Goal: Task Accomplishment & Management: Manage account settings

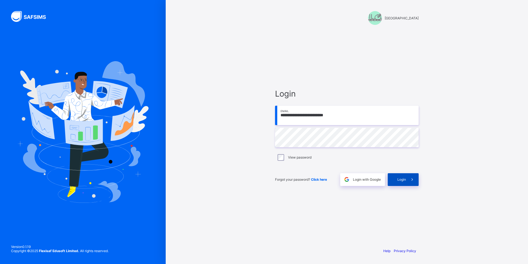
click at [403, 178] on span "Login" at bounding box center [402, 179] width 9 height 4
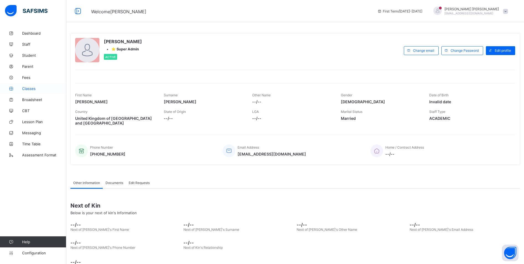
click at [31, 86] on link "Classes" at bounding box center [33, 88] width 66 height 11
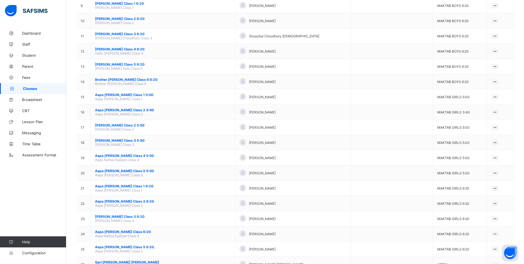
scroll to position [193, 0]
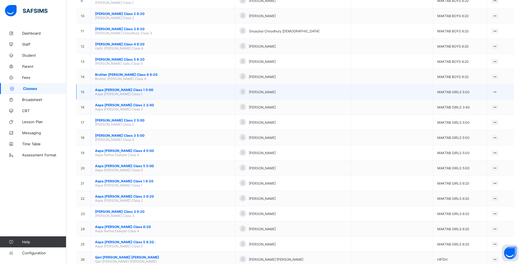
click at [131, 90] on span "Aapa [PERSON_NAME] Class 1 5:00" at bounding box center [163, 90] width 136 height 4
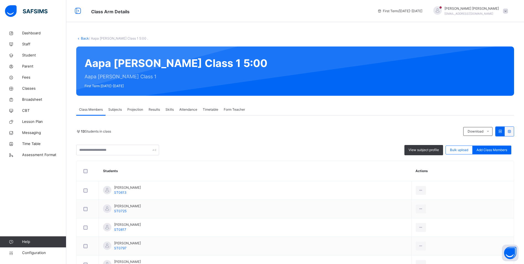
click at [189, 110] on span "Attendance" at bounding box center [188, 109] width 18 height 5
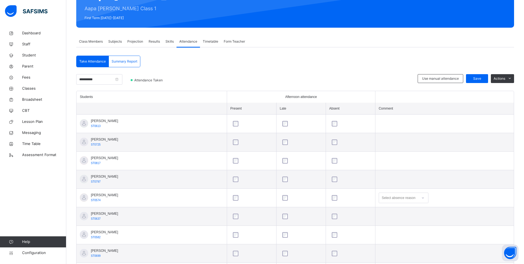
scroll to position [64, 0]
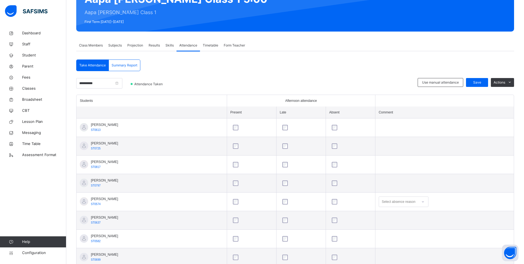
click at [420, 202] on div "Select absence reason" at bounding box center [404, 201] width 50 height 11
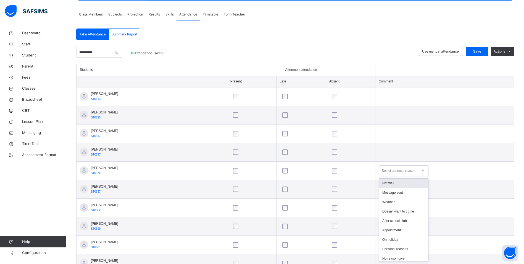
click at [400, 186] on div "Not well" at bounding box center [403, 182] width 49 height 9
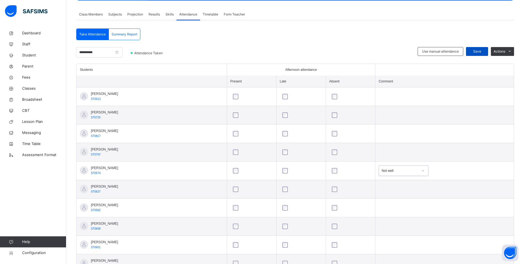
click at [488, 52] on div "Save" at bounding box center [477, 51] width 22 height 9
click at [33, 88] on span "Classes" at bounding box center [44, 89] width 44 height 6
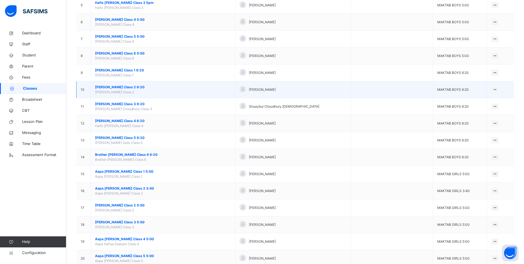
scroll to position [166, 0]
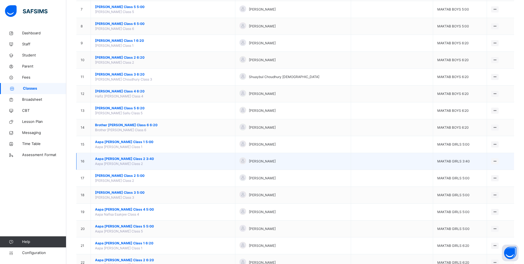
click at [126, 158] on span "Aapa [PERSON_NAME] Class 2 3:40" at bounding box center [163, 158] width 136 height 5
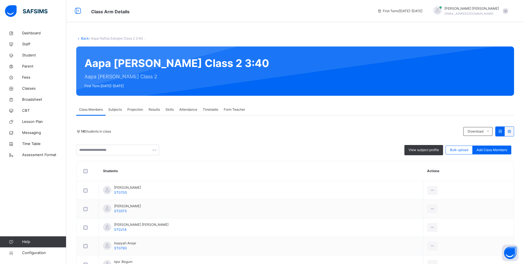
click at [188, 110] on span "Attendance" at bounding box center [188, 109] width 18 height 5
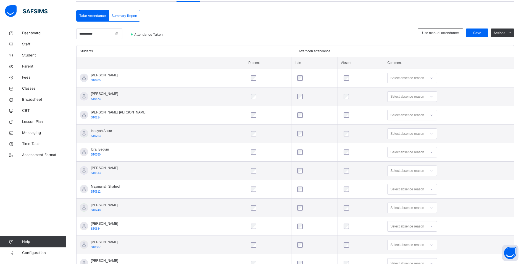
scroll to position [110, 0]
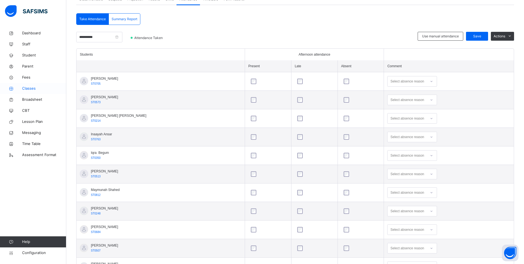
click at [29, 85] on link "Classes" at bounding box center [33, 88] width 66 height 11
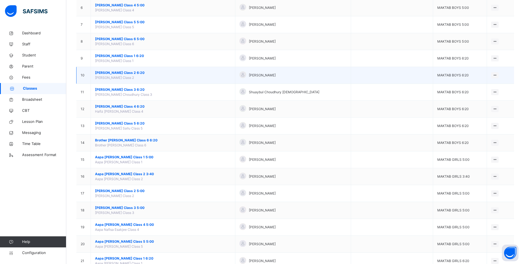
scroll to position [166, 0]
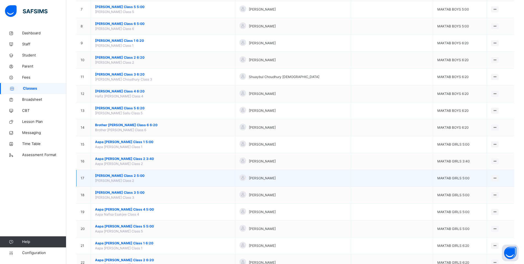
click at [129, 175] on span "[PERSON_NAME] Class 2 5:00" at bounding box center [163, 175] width 136 height 5
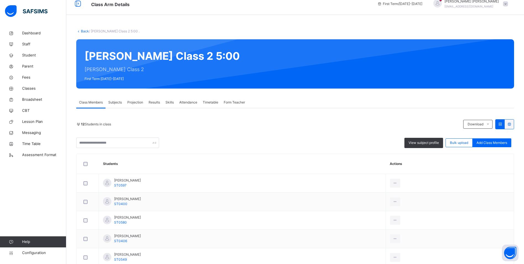
scroll to position [28, 0]
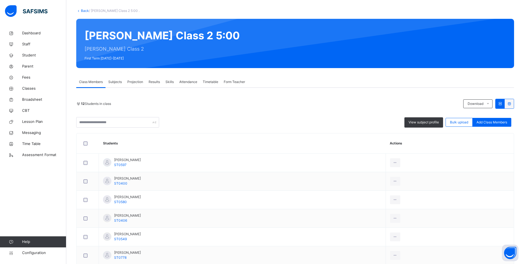
click at [192, 82] on span "Attendance" at bounding box center [188, 81] width 18 height 5
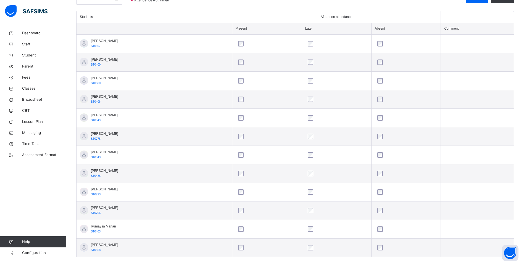
scroll to position [156, 0]
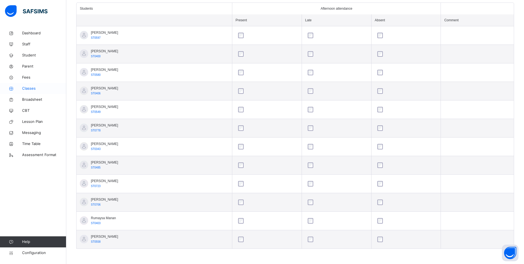
click at [26, 91] on span "Classes" at bounding box center [44, 89] width 44 height 6
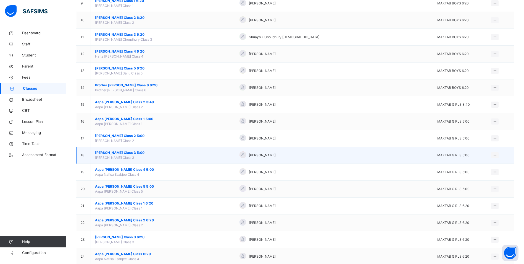
scroll to position [221, 0]
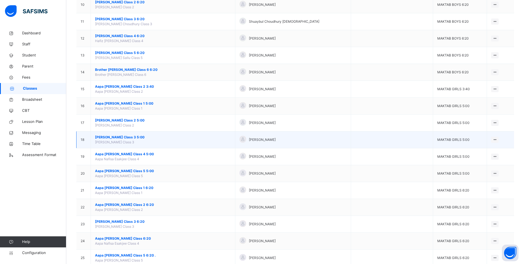
click at [143, 136] on span "[PERSON_NAME] Class 3 5:00" at bounding box center [163, 137] width 136 height 5
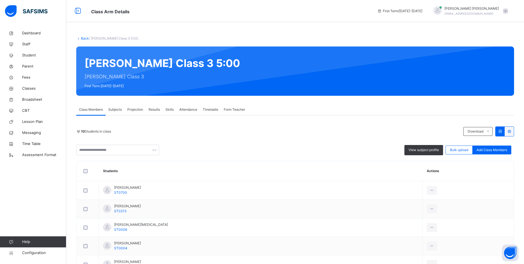
click at [193, 109] on span "Attendance" at bounding box center [188, 109] width 18 height 5
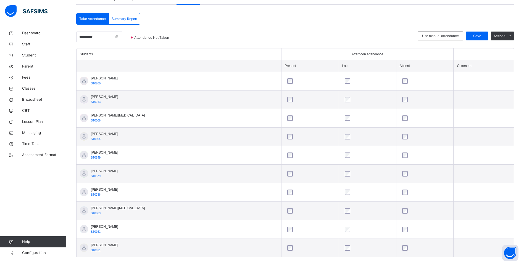
scroll to position [119, 0]
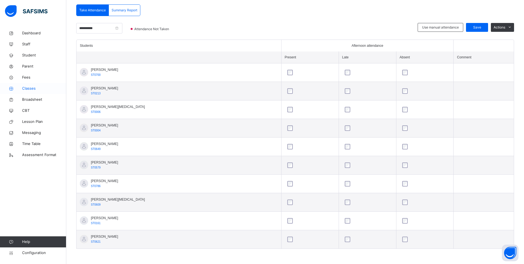
click at [27, 89] on span "Classes" at bounding box center [44, 89] width 44 height 6
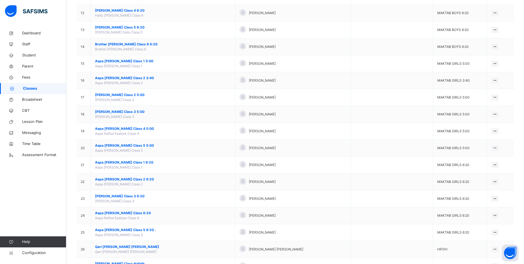
scroll to position [249, 0]
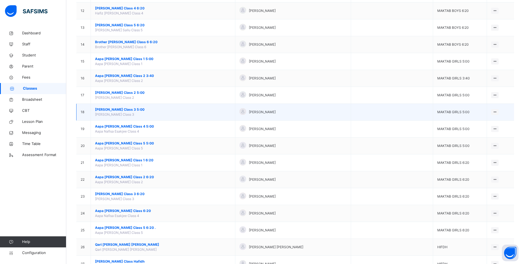
click at [142, 108] on span "[PERSON_NAME] Class 3 5:00" at bounding box center [163, 109] width 136 height 5
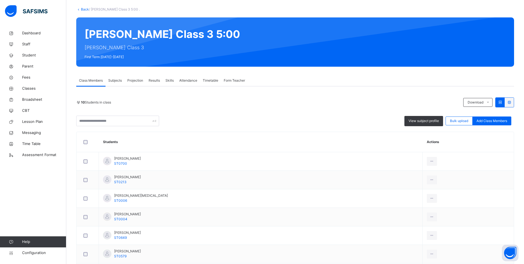
scroll to position [83, 0]
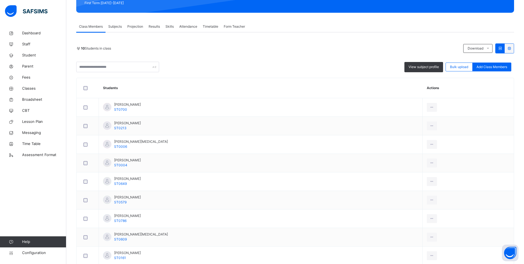
click at [188, 25] on span "Attendance" at bounding box center [188, 26] width 18 height 5
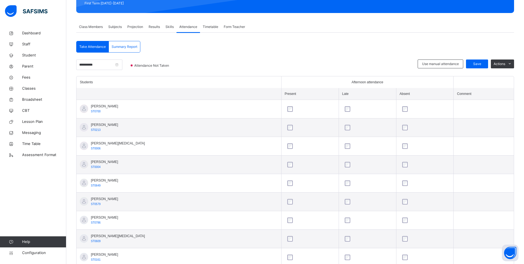
scroll to position [36, 0]
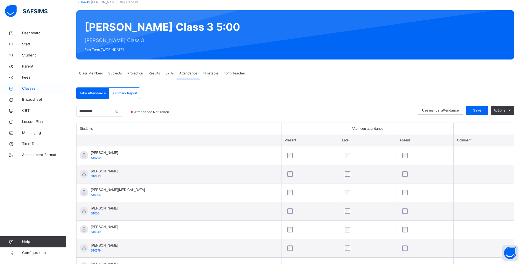
click at [32, 85] on link "Classes" at bounding box center [33, 88] width 66 height 11
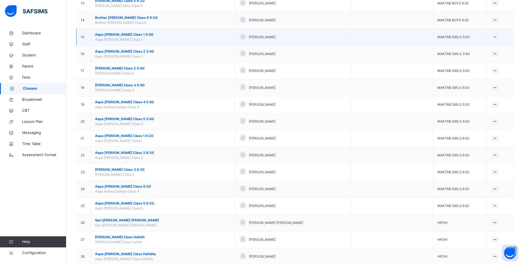
scroll to position [276, 0]
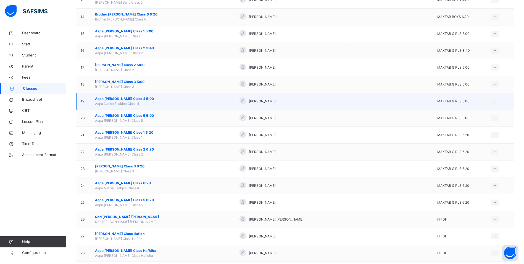
click at [138, 97] on span "Aapa [PERSON_NAME] Class 4 5:00" at bounding box center [163, 98] width 136 height 5
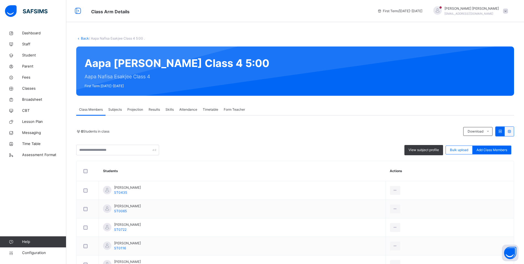
click at [195, 109] on span "Attendance" at bounding box center [188, 109] width 18 height 5
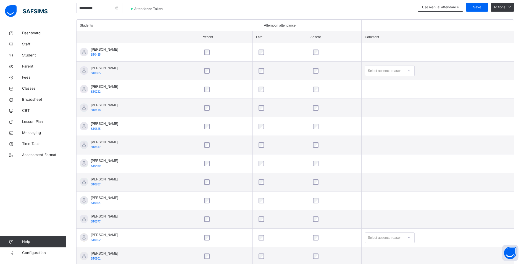
scroll to position [156, 0]
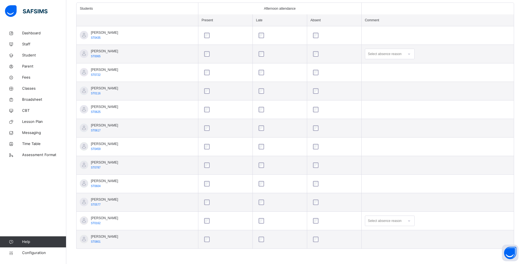
click at [411, 55] on icon at bounding box center [409, 54] width 3 height 6
click at [400, 129] on div "Personal reasons" at bounding box center [389, 131] width 49 height 9
click at [415, 219] on div "option Not well focused, 1 of 18. 18 results available. Use Up and Down to choo…" at bounding box center [390, 220] width 50 height 11
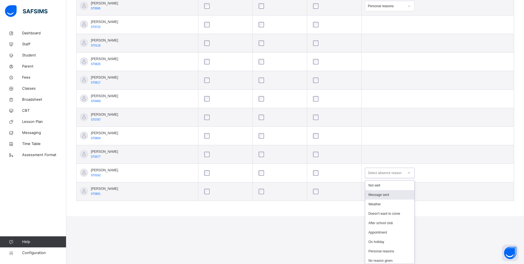
click at [394, 195] on div "Message sent" at bounding box center [389, 194] width 49 height 9
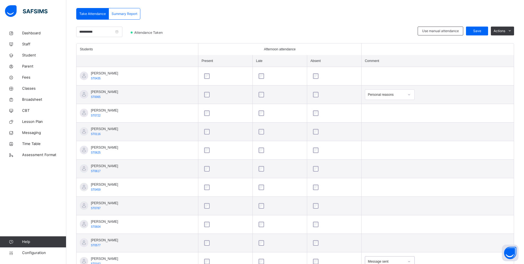
scroll to position [73, 0]
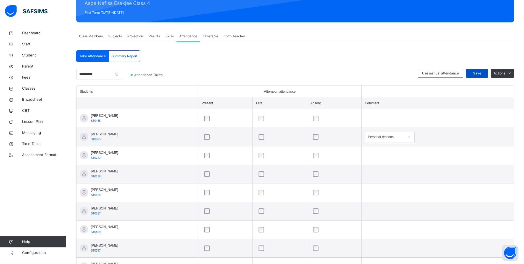
click at [481, 70] on div "Save" at bounding box center [477, 73] width 22 height 9
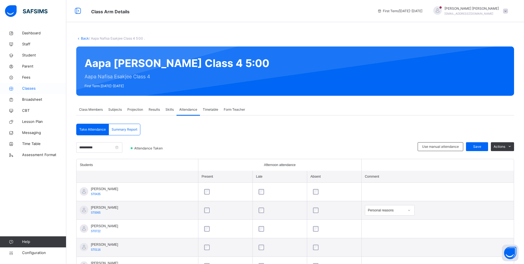
click at [32, 88] on span "Classes" at bounding box center [44, 89] width 44 height 6
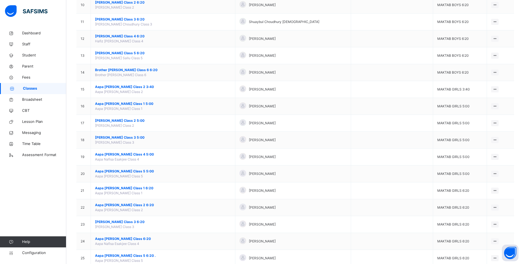
scroll to position [221, 0]
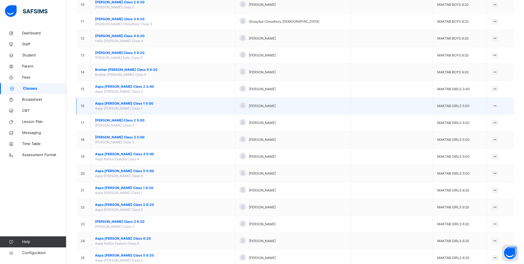
click at [124, 104] on span "Aapa [PERSON_NAME] Class 1 5:00" at bounding box center [163, 103] width 136 height 5
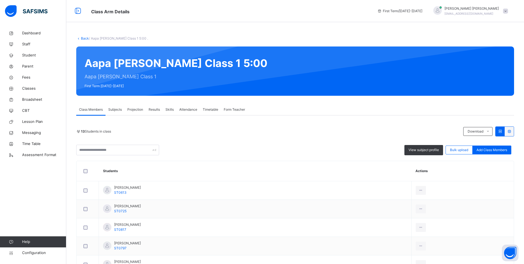
click at [192, 109] on span "Attendance" at bounding box center [188, 109] width 18 height 5
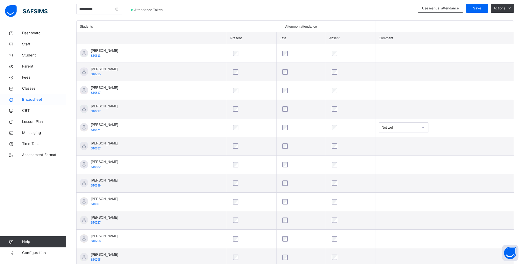
scroll to position [111, 0]
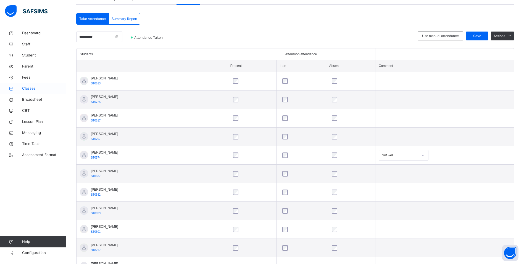
click at [32, 87] on span "Classes" at bounding box center [44, 89] width 44 height 6
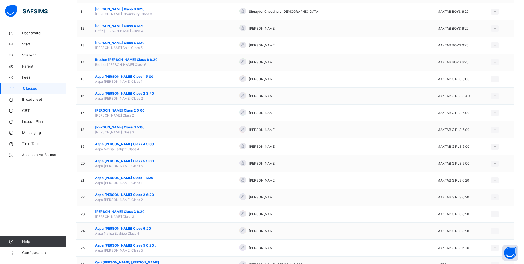
scroll to position [276, 0]
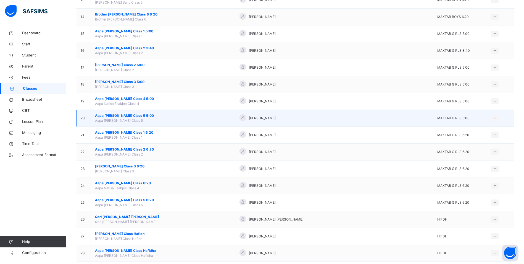
click at [137, 116] on span "Aapa [PERSON_NAME] Class 5 5:00" at bounding box center [163, 115] width 136 height 5
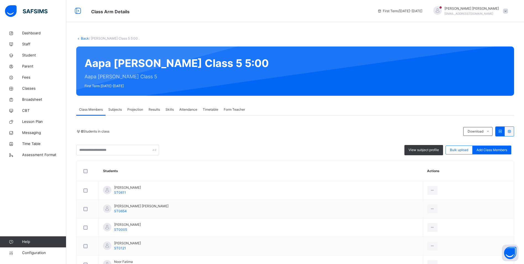
click at [188, 110] on span "Attendance" at bounding box center [188, 109] width 18 height 5
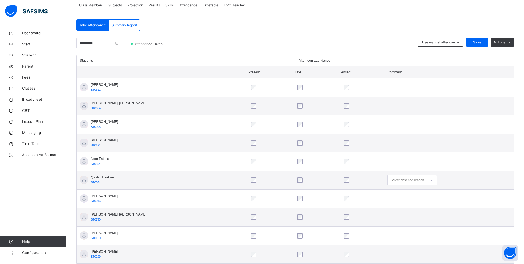
scroll to position [119, 0]
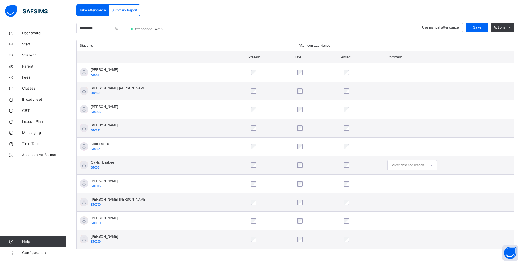
click at [431, 165] on icon at bounding box center [432, 164] width 2 height 1
drag, startPoint x: 388, startPoint y: 242, endPoint x: 389, endPoint y: 239, distance: 3.5
click at [388, 242] on div "Personal reasons" at bounding box center [412, 242] width 49 height 9
click at [481, 25] on span "Save" at bounding box center [477, 27] width 14 height 5
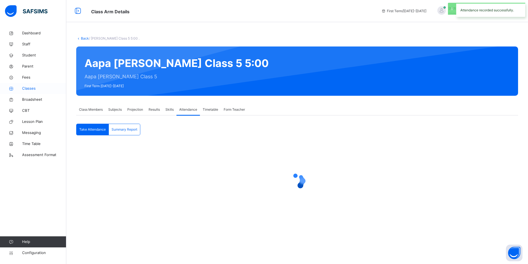
click at [25, 87] on span "Classes" at bounding box center [44, 89] width 44 height 6
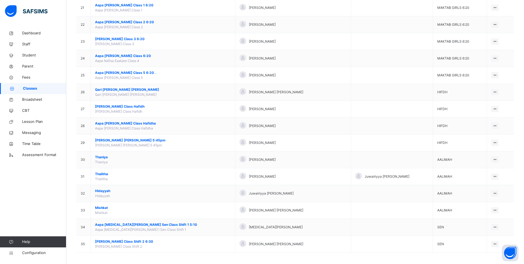
scroll to position [406, 0]
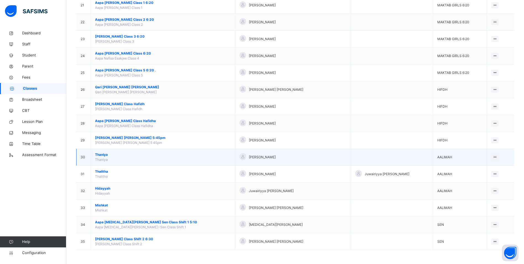
click at [104, 152] on span "Thaniya" at bounding box center [163, 154] width 136 height 5
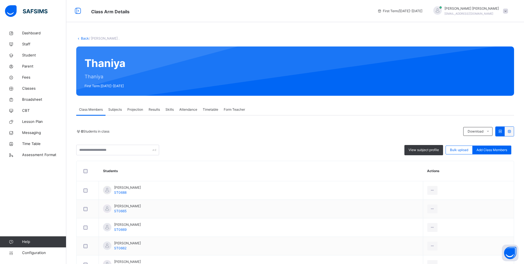
click at [196, 110] on span "Attendance" at bounding box center [188, 109] width 18 height 5
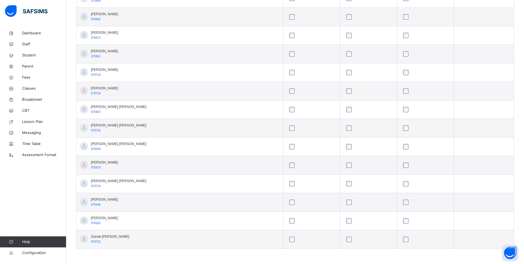
scroll to position [147, 0]
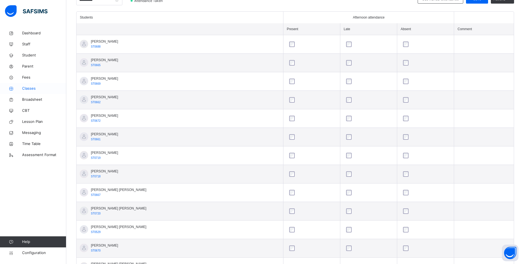
click at [30, 87] on span "Classes" at bounding box center [44, 89] width 44 height 6
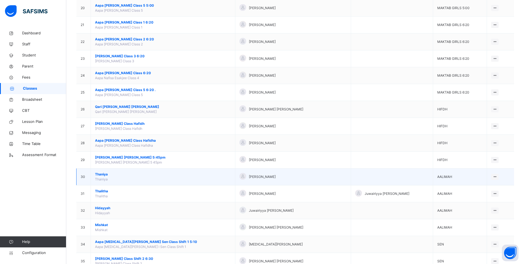
scroll to position [406, 0]
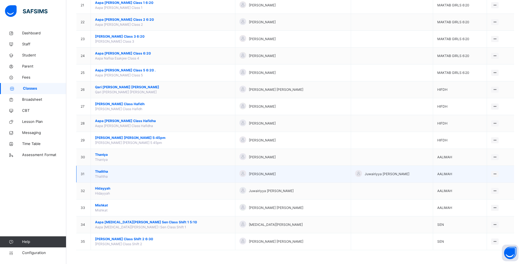
click at [106, 171] on span "Thalitha" at bounding box center [163, 171] width 136 height 5
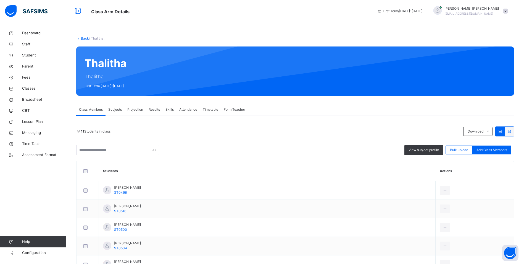
click at [182, 108] on span "Attendance" at bounding box center [188, 109] width 18 height 5
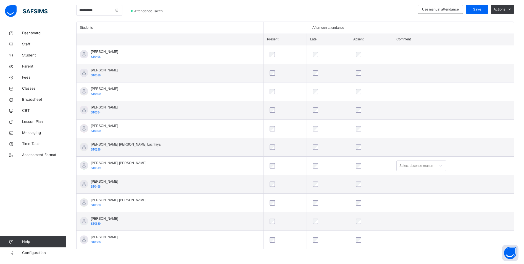
scroll to position [138, 0]
click at [29, 88] on span "Classes" at bounding box center [44, 89] width 44 height 6
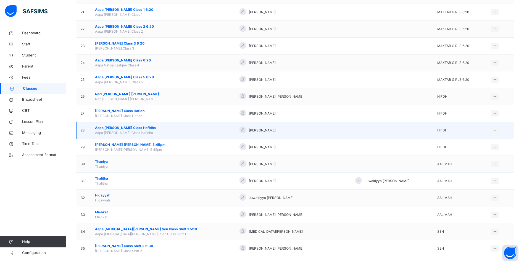
scroll to position [406, 0]
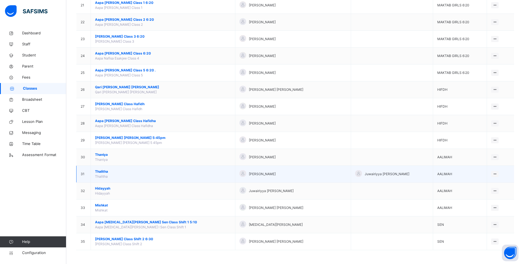
click at [104, 172] on span "Thalitha" at bounding box center [163, 171] width 136 height 5
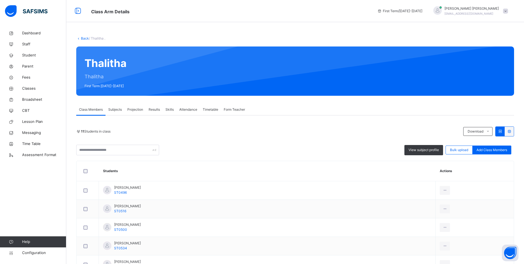
click at [192, 109] on span "Attendance" at bounding box center [188, 109] width 18 height 5
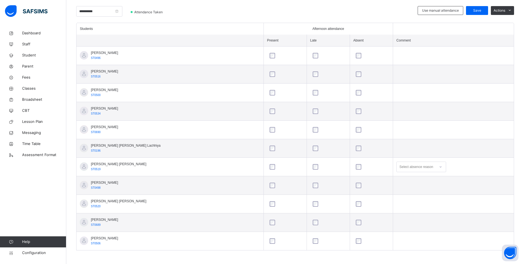
scroll to position [138, 0]
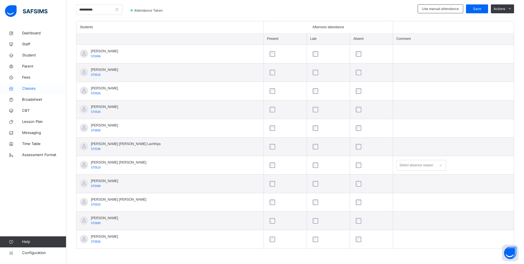
click at [30, 89] on span "Classes" at bounding box center [44, 89] width 44 height 6
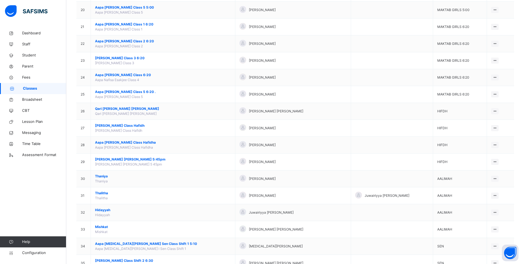
scroll to position [406, 0]
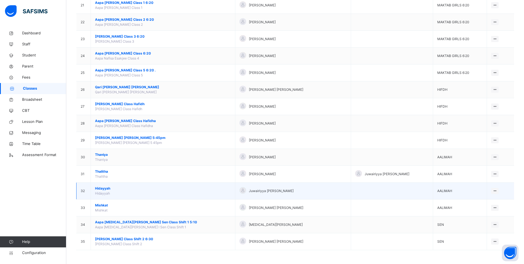
click at [101, 188] on span "Hidayyah" at bounding box center [163, 188] width 136 height 5
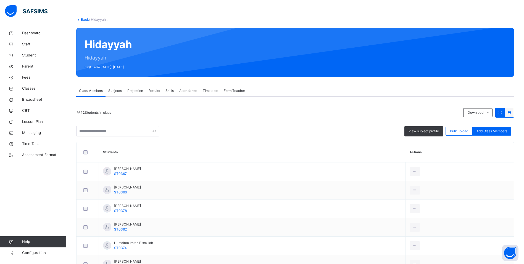
scroll to position [55, 0]
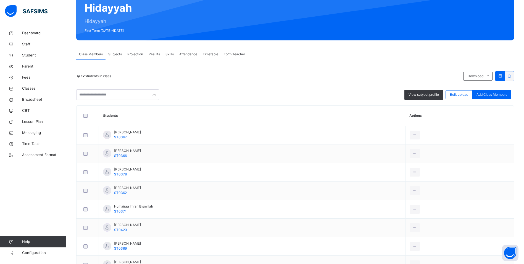
click at [192, 55] on span "Attendance" at bounding box center [188, 54] width 18 height 5
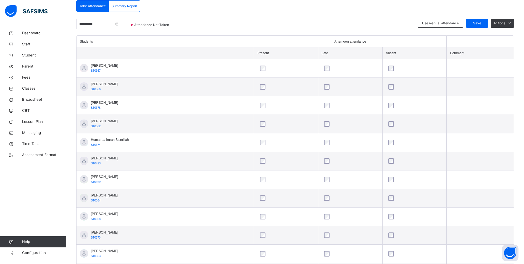
scroll to position [73, 0]
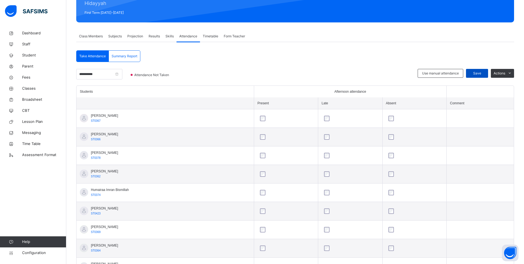
click at [481, 69] on div "Save" at bounding box center [477, 73] width 22 height 9
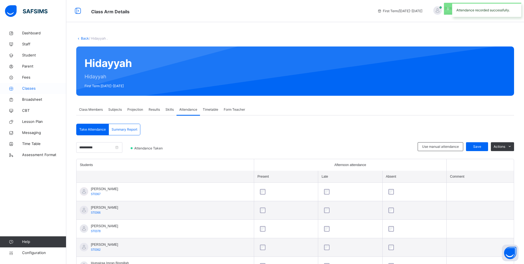
click at [33, 87] on span "Classes" at bounding box center [44, 89] width 44 height 6
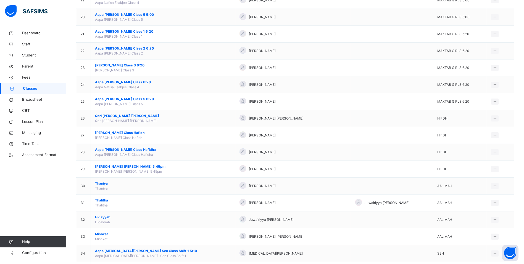
scroll to position [406, 0]
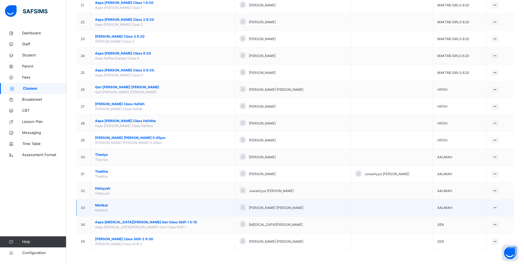
click at [103, 206] on span "Mishkat" at bounding box center [163, 205] width 136 height 5
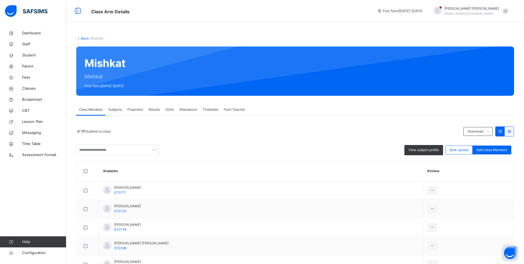
click at [190, 108] on span "Attendance" at bounding box center [188, 109] width 18 height 5
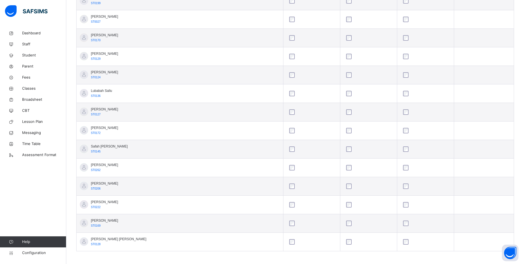
scroll to position [249, 0]
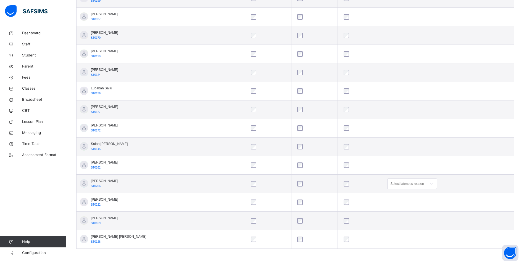
click at [430, 183] on icon at bounding box center [431, 184] width 3 height 6
click at [427, 186] on div at bounding box center [431, 183] width 9 height 9
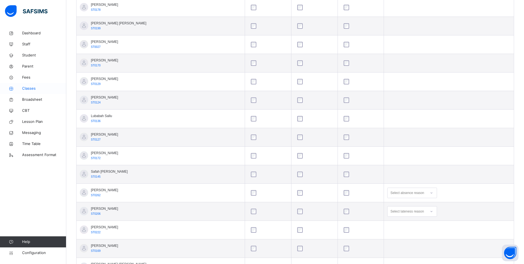
click at [35, 87] on span "Classes" at bounding box center [44, 89] width 44 height 6
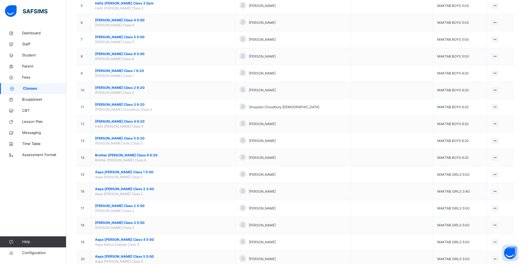
scroll to position [193, 0]
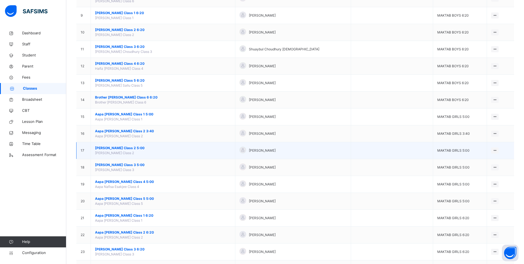
click at [128, 146] on span "[PERSON_NAME] Class 2 5:00" at bounding box center [163, 147] width 136 height 5
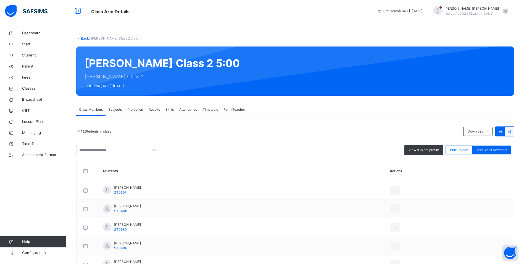
drag, startPoint x: 185, startPoint y: 107, endPoint x: 188, endPoint y: 107, distance: 2.8
click at [185, 107] on div "Attendance" at bounding box center [188, 109] width 23 height 11
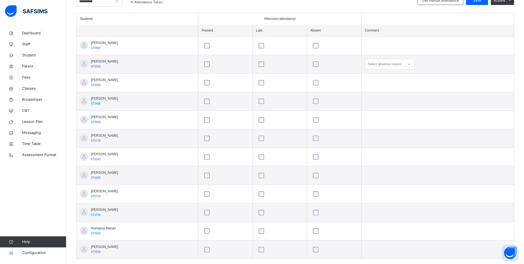
scroll to position [156, 0]
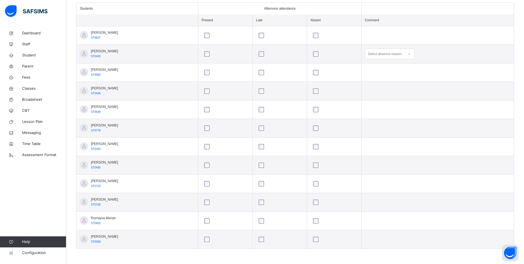
click at [411, 54] on icon at bounding box center [409, 54] width 3 height 6
click at [392, 103] on div "After school club" at bounding box center [389, 103] width 49 height 9
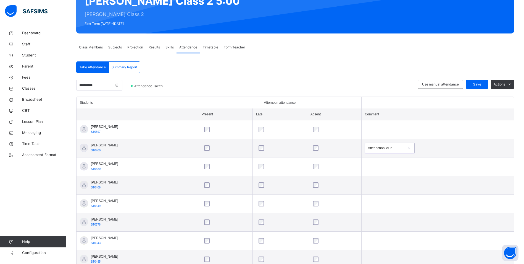
scroll to position [46, 0]
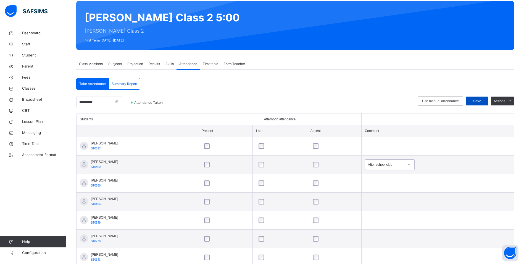
click at [477, 99] on span "Save" at bounding box center [477, 100] width 14 height 5
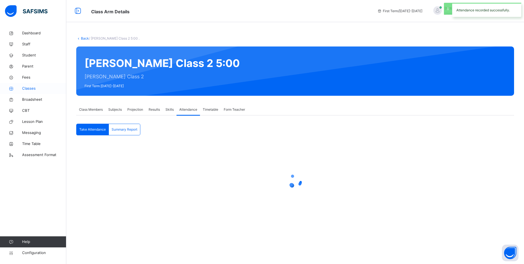
scroll to position [0, 0]
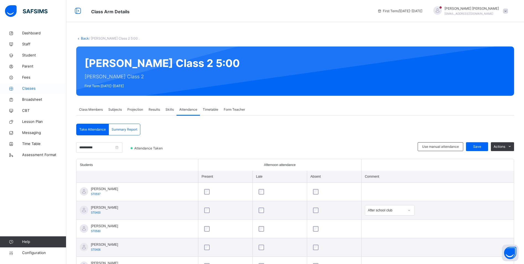
click at [33, 88] on span "Classes" at bounding box center [44, 89] width 44 height 6
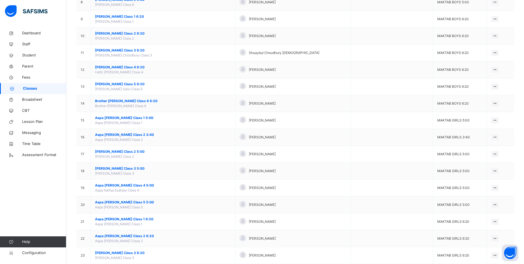
scroll to position [193, 0]
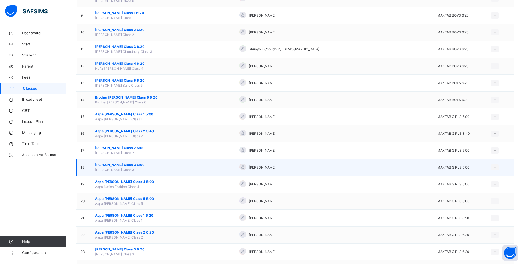
click at [126, 162] on td "[PERSON_NAME] Class 3 5:00 [PERSON_NAME] Class 3" at bounding box center [163, 167] width 145 height 17
click at [126, 164] on span "[PERSON_NAME] Class 3 5:00" at bounding box center [163, 164] width 136 height 5
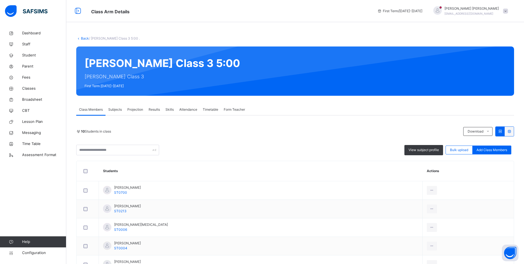
click at [188, 109] on span "Attendance" at bounding box center [188, 109] width 18 height 5
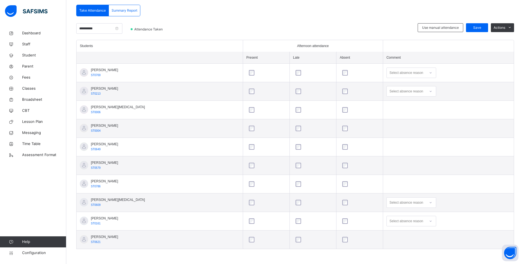
scroll to position [119, 0]
click at [429, 203] on icon at bounding box center [430, 202] width 3 height 6
click at [399, 221] on div "Message sent" at bounding box center [411, 223] width 49 height 9
click at [418, 221] on div "Select absence reason" at bounding box center [412, 220] width 50 height 11
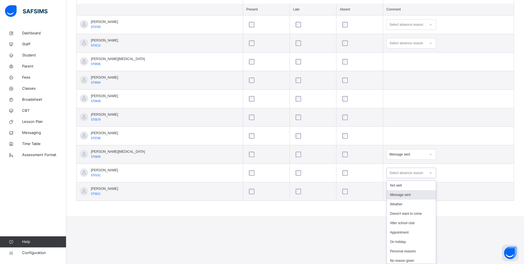
click at [397, 194] on div "Message sent" at bounding box center [411, 194] width 49 height 9
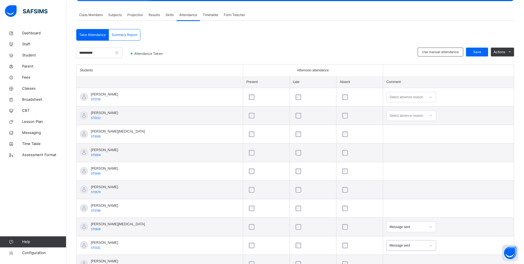
scroll to position [64, 0]
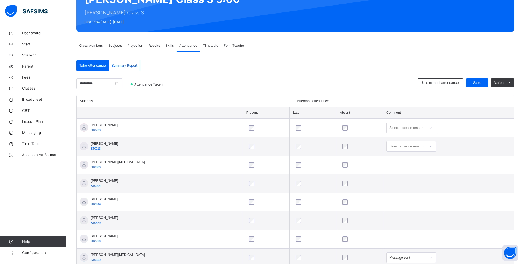
click at [429, 147] on icon at bounding box center [430, 146] width 3 height 6
click at [403, 167] on div "Message sent" at bounding box center [411, 167] width 49 height 9
click at [478, 81] on span "Save" at bounding box center [477, 82] width 14 height 5
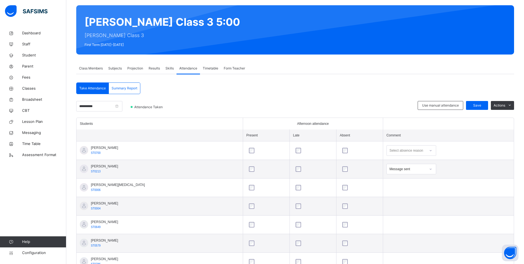
scroll to position [36, 0]
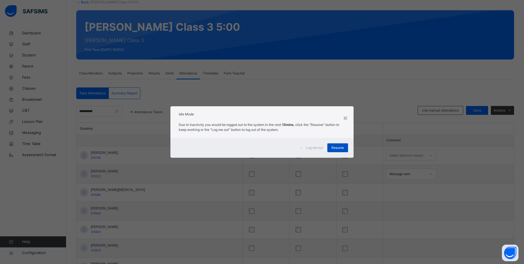
click at [340, 147] on span "Resume" at bounding box center [338, 147] width 12 height 5
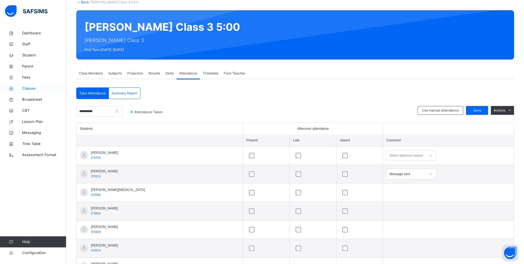
click at [32, 88] on span "Classes" at bounding box center [44, 89] width 44 height 6
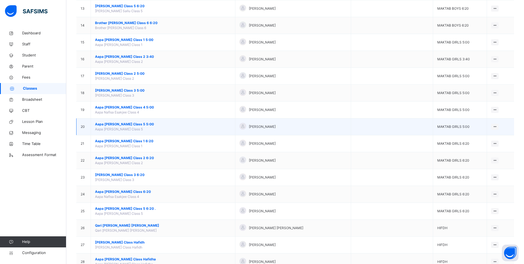
scroll to position [295, 0]
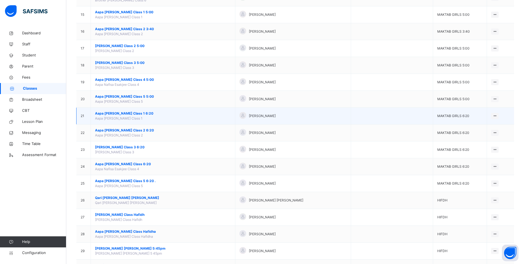
click at [138, 113] on span "Aapa [PERSON_NAME] Class 1 6:20" at bounding box center [163, 113] width 136 height 5
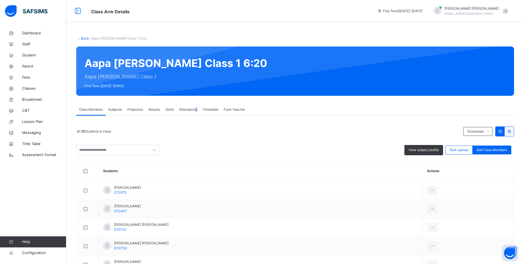
click at [196, 110] on span "Attendance" at bounding box center [188, 109] width 18 height 5
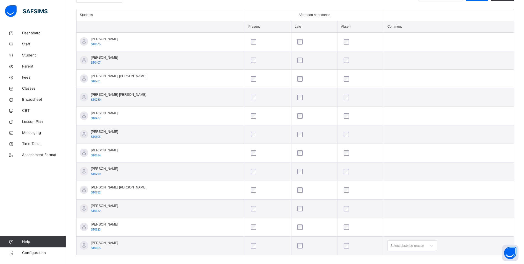
scroll to position [156, 0]
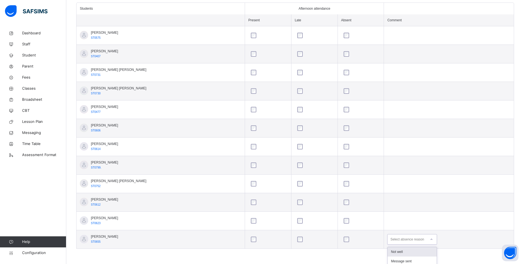
click at [425, 239] on div "option Not well focused, 1 of 18. 18 results available. Use Up and Down to choo…" at bounding box center [412, 239] width 50 height 11
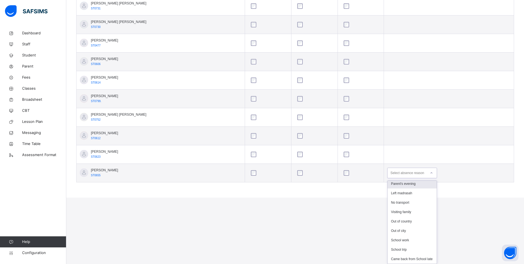
scroll to position [91, 0]
click at [400, 198] on div "No transport" at bounding box center [412, 202] width 49 height 9
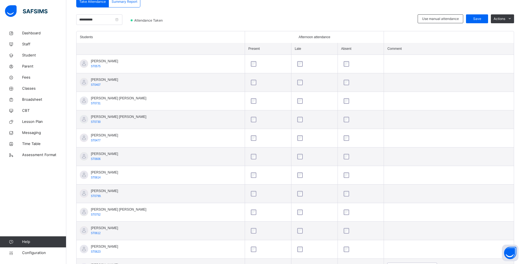
scroll to position [101, 0]
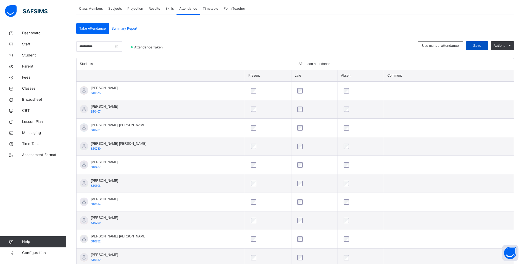
click at [484, 45] on span "Save" at bounding box center [477, 45] width 14 height 5
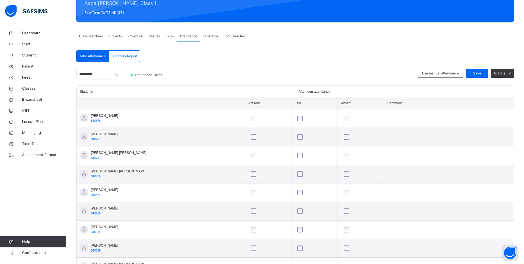
scroll to position [0, 0]
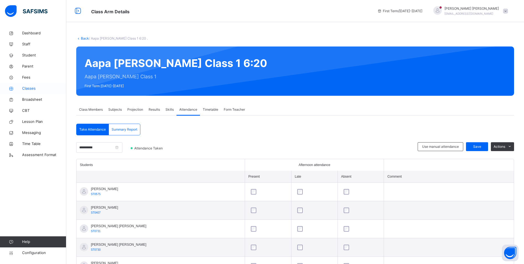
click at [33, 87] on span "Classes" at bounding box center [44, 89] width 44 height 6
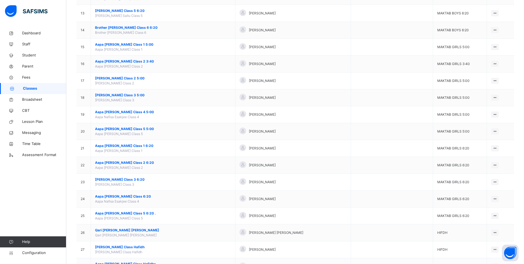
scroll to position [276, 0]
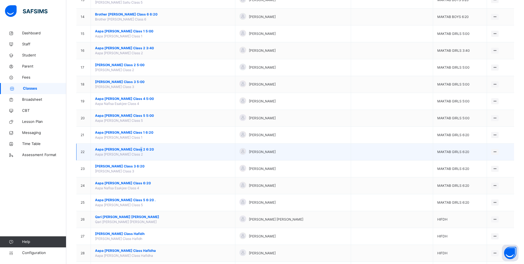
click at [138, 149] on span "Aapa [PERSON_NAME] Class 2 6:20" at bounding box center [163, 149] width 136 height 5
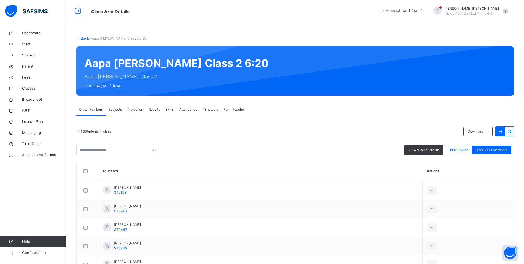
click at [188, 111] on span "Attendance" at bounding box center [188, 109] width 18 height 5
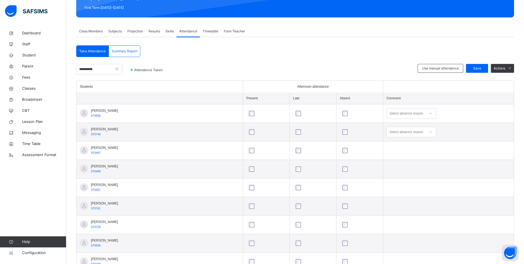
scroll to position [83, 0]
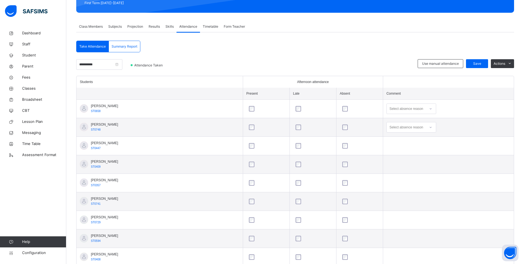
click at [426, 109] on div at bounding box center [430, 108] width 9 height 9
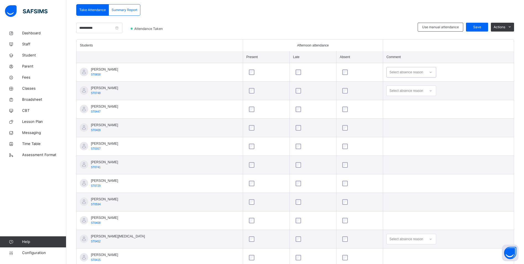
scroll to position [166, 0]
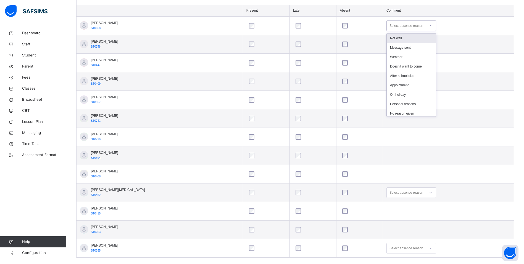
click at [426, 25] on div at bounding box center [430, 25] width 9 height 9
click at [411, 62] on div "Visiting family" at bounding box center [411, 64] width 49 height 9
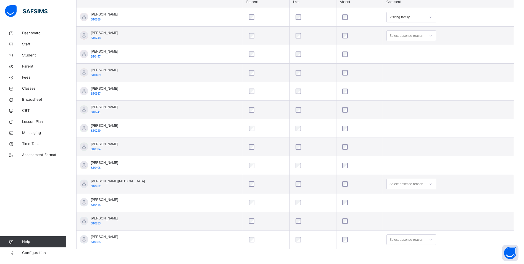
click at [420, 189] on div "Select absence reason" at bounding box center [412, 184] width 50 height 11
click at [404, 198] on div "Not well" at bounding box center [411, 195] width 49 height 9
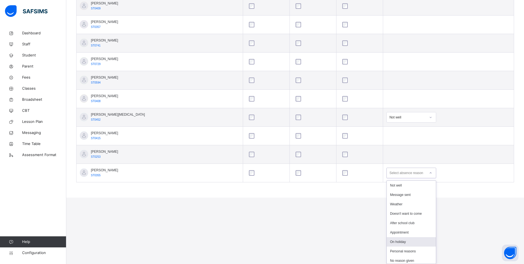
click at [420, 178] on div "option On holiday focused, 7 of 18. 18 results available. Use Up and Down to ch…" at bounding box center [412, 172] width 50 height 11
click at [408, 195] on div "Message sent" at bounding box center [411, 194] width 49 height 9
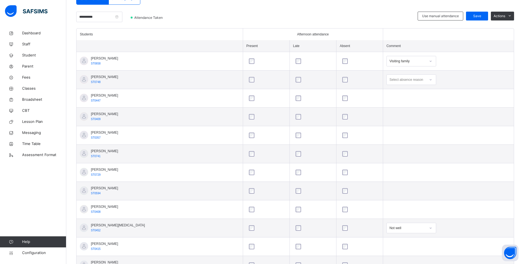
scroll to position [92, 0]
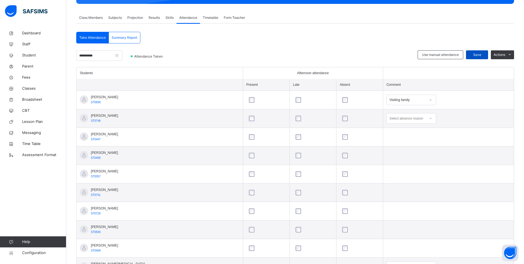
click at [479, 54] on span "Save" at bounding box center [477, 54] width 14 height 5
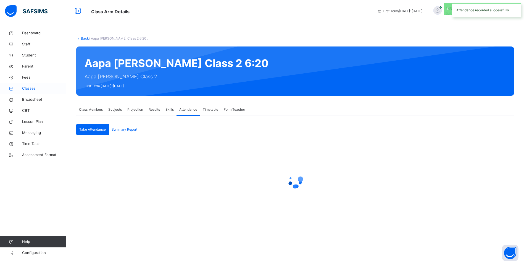
scroll to position [0, 0]
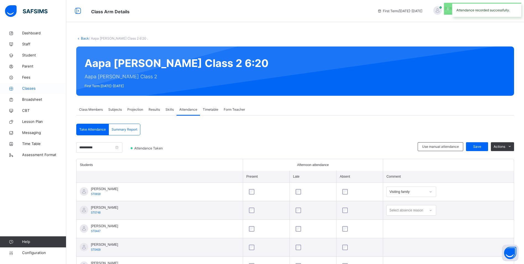
click at [35, 85] on link "Classes" at bounding box center [33, 88] width 66 height 11
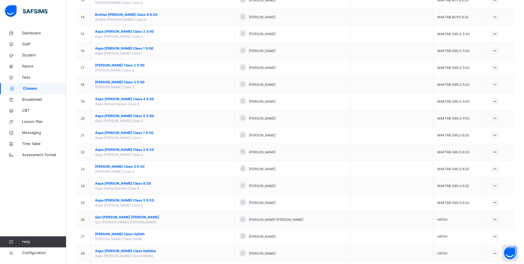
scroll to position [276, 0]
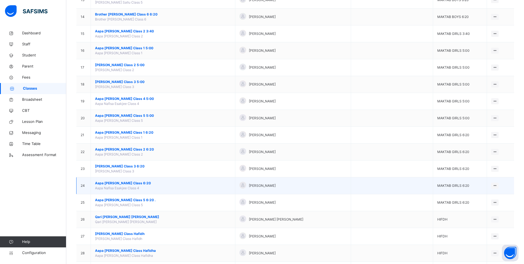
click at [139, 181] on span "Aapa [PERSON_NAME] Class 6:20" at bounding box center [163, 182] width 136 height 5
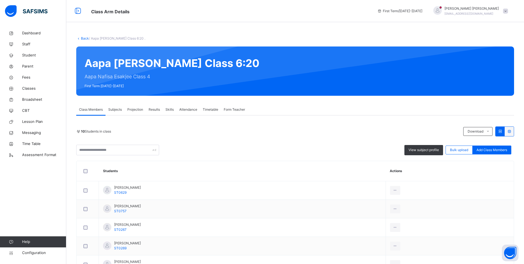
click at [188, 110] on span "Attendance" at bounding box center [188, 109] width 18 height 5
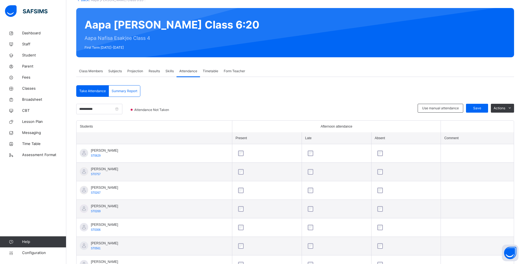
scroll to position [36, 0]
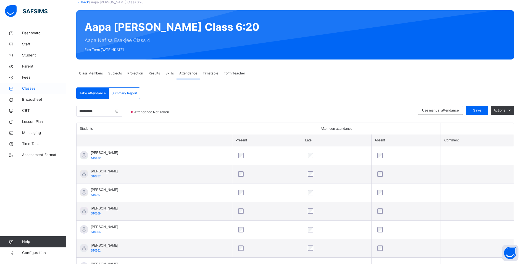
click at [33, 87] on span "Classes" at bounding box center [44, 89] width 44 height 6
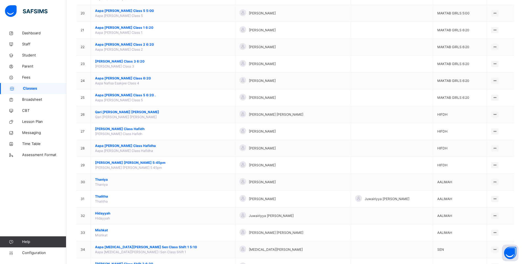
scroll to position [387, 0]
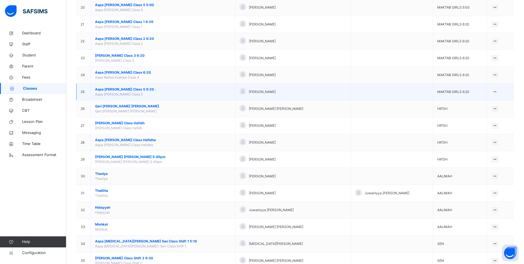
click at [135, 88] on span "Aapa [PERSON_NAME] Class 5 6:20 ." at bounding box center [163, 89] width 136 height 5
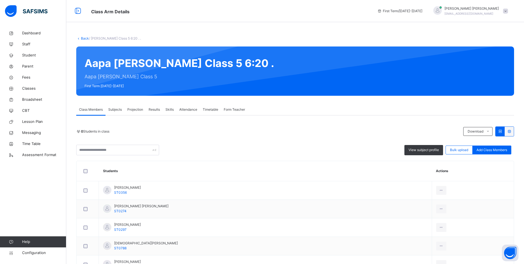
click at [188, 109] on span "Attendance" at bounding box center [188, 109] width 18 height 5
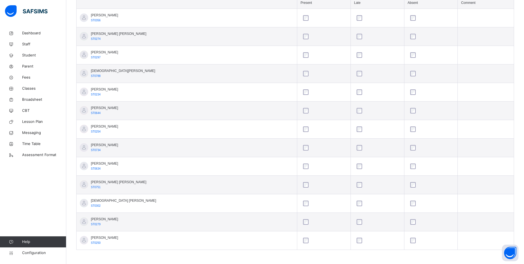
scroll to position [175, 0]
drag, startPoint x: 30, startPoint y: 87, endPoint x: 48, endPoint y: 93, distance: 18.5
click at [30, 87] on span "Classes" at bounding box center [44, 89] width 44 height 6
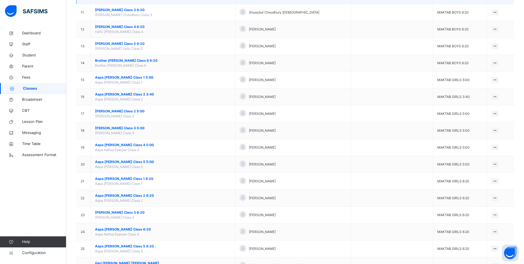
scroll to position [249, 0]
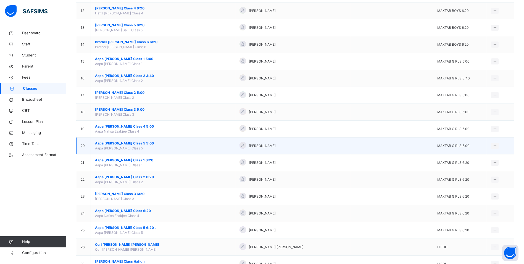
click at [132, 141] on span "Aapa [PERSON_NAME] Class 5 5:00" at bounding box center [163, 143] width 136 height 5
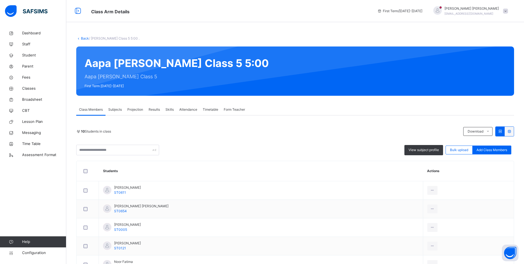
click at [189, 110] on span "Attendance" at bounding box center [188, 109] width 18 height 5
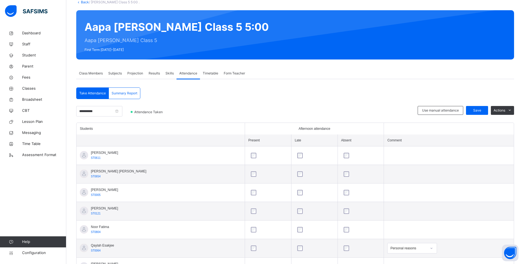
scroll to position [91, 0]
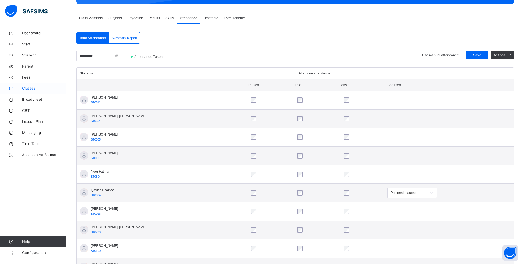
click at [29, 87] on span "Classes" at bounding box center [44, 89] width 44 height 6
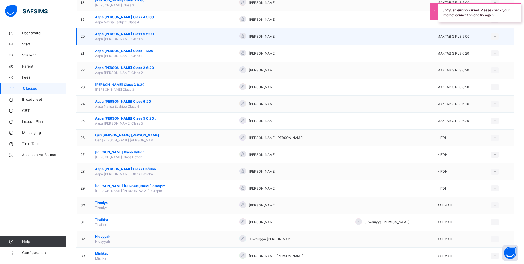
scroll to position [359, 0]
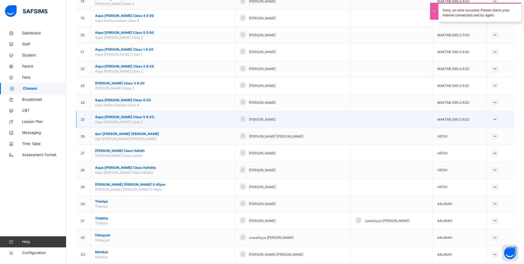
click at [133, 117] on span "Aapa [PERSON_NAME] Class 5 6:20 ." at bounding box center [163, 116] width 136 height 5
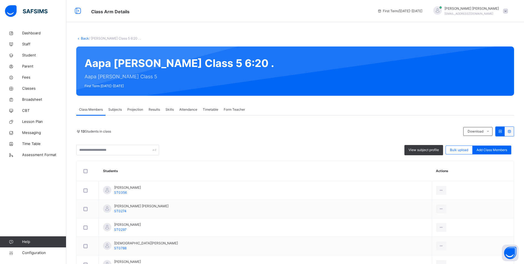
click at [186, 111] on span "Attendance" at bounding box center [188, 109] width 18 height 5
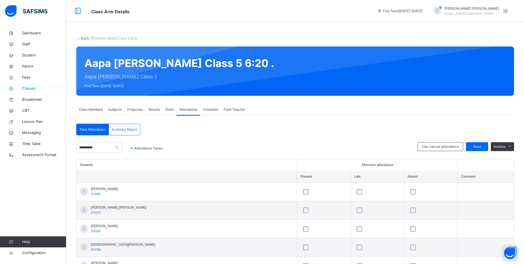
click at [30, 91] on span "Classes" at bounding box center [44, 89] width 44 height 6
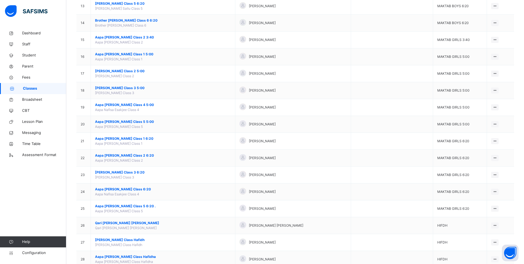
scroll to position [304, 0]
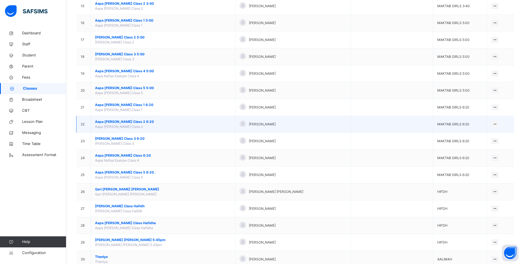
click at [142, 122] on span "Aapa [PERSON_NAME] Class 2 6:20" at bounding box center [163, 121] width 136 height 5
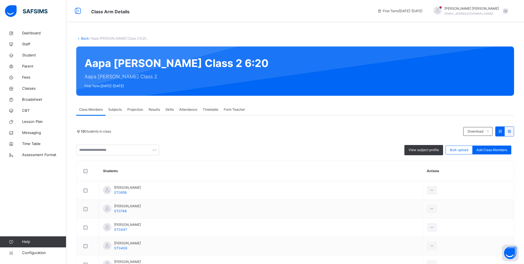
click at [190, 112] on div "Attendance" at bounding box center [188, 109] width 23 height 11
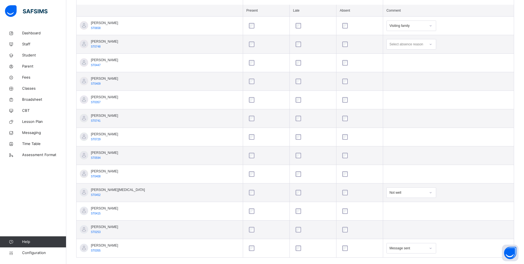
scroll to position [175, 0]
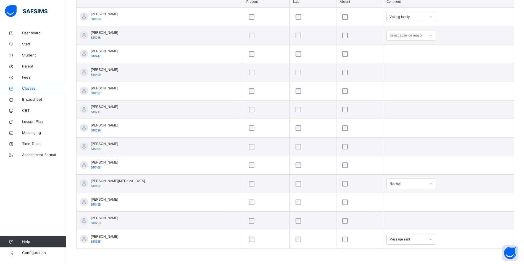
click at [40, 90] on span "Classes" at bounding box center [44, 89] width 44 height 6
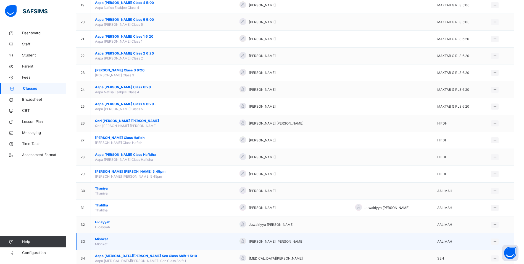
scroll to position [406, 0]
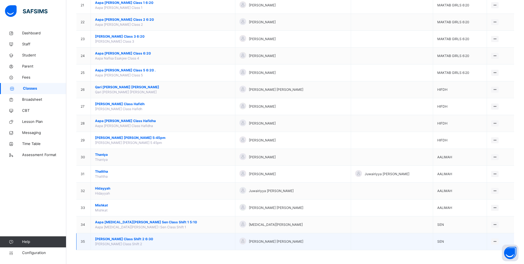
click at [113, 238] on span "[PERSON_NAME] Class Shift 2 6:30" at bounding box center [163, 238] width 136 height 5
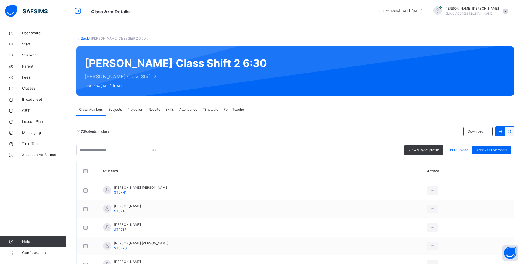
click at [191, 109] on span "Attendance" at bounding box center [188, 109] width 18 height 5
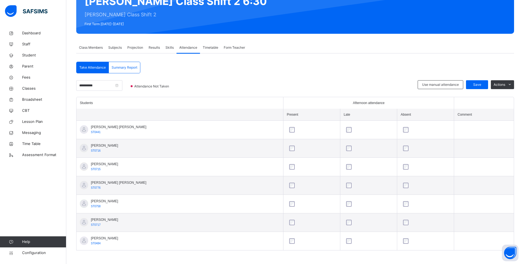
scroll to position [64, 0]
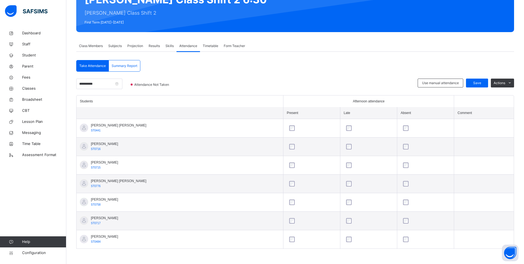
click at [404, 127] on div at bounding box center [425, 128] width 47 height 6
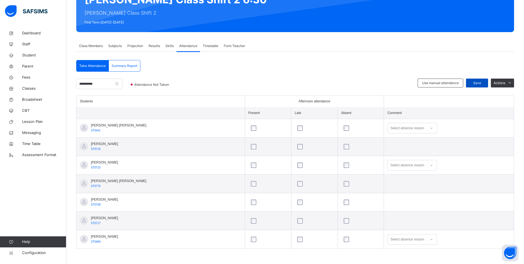
click at [477, 82] on span "Save" at bounding box center [477, 82] width 14 height 5
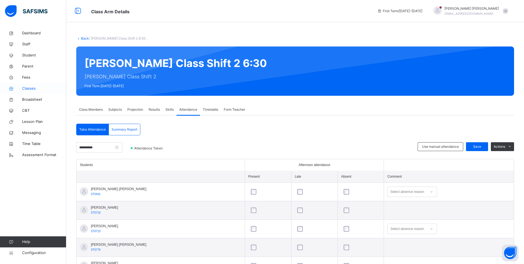
click at [32, 88] on span "Classes" at bounding box center [44, 89] width 44 height 6
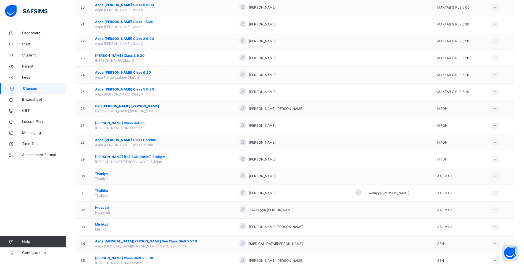
scroll to position [359, 0]
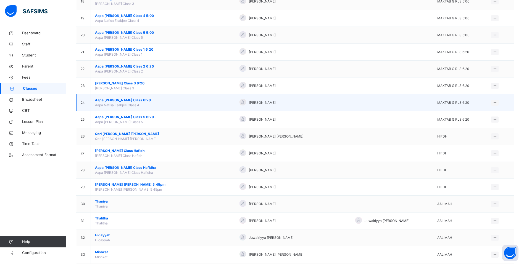
click at [117, 101] on span "Aapa [PERSON_NAME] Class 6:20" at bounding box center [163, 100] width 136 height 5
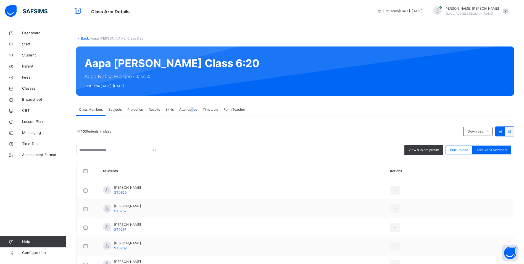
click at [192, 109] on span "Attendance" at bounding box center [188, 109] width 18 height 5
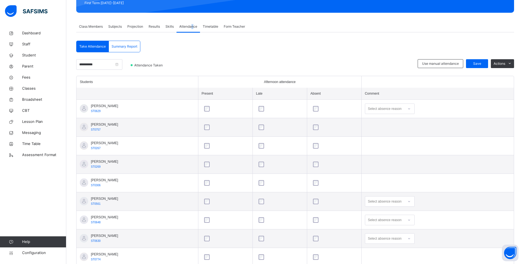
scroll to position [111, 0]
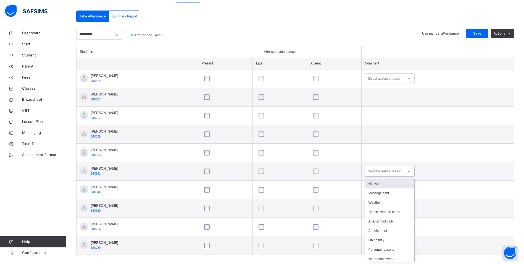
click at [410, 174] on div at bounding box center [409, 171] width 9 height 9
click at [395, 184] on div "Not well" at bounding box center [389, 182] width 49 height 9
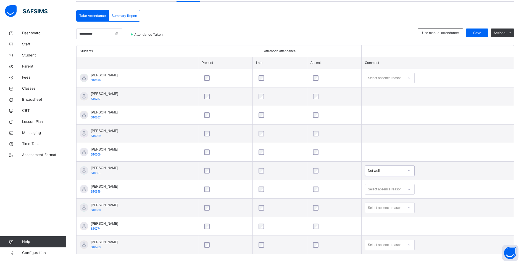
scroll to position [119, 0]
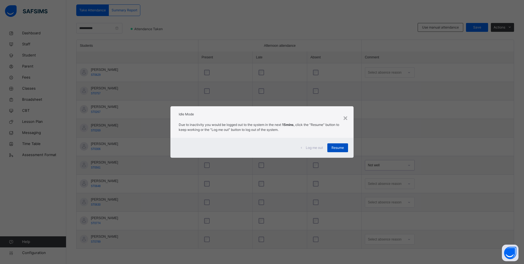
click at [346, 146] on div "Resume" at bounding box center [337, 147] width 21 height 9
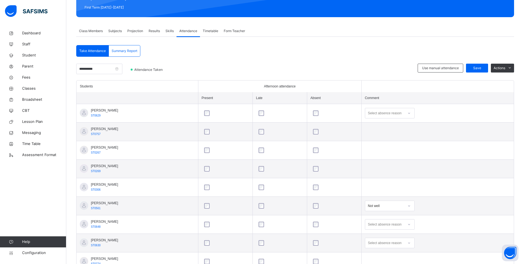
scroll to position [9, 0]
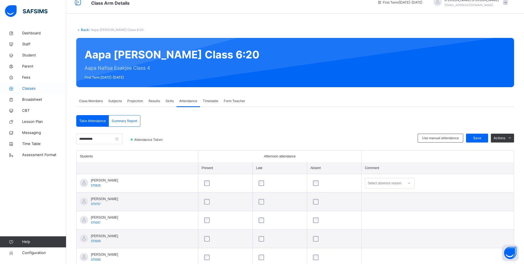
click at [33, 87] on span "Classes" at bounding box center [44, 89] width 44 height 6
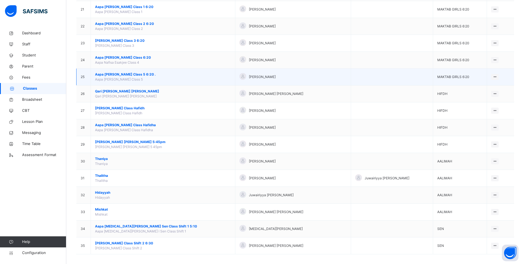
scroll to position [406, 0]
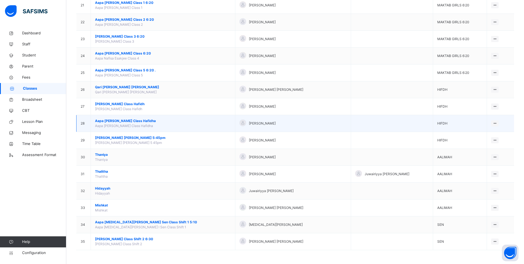
click at [124, 122] on span "Aapa [PERSON_NAME] Class Hafidha" at bounding box center [163, 120] width 136 height 5
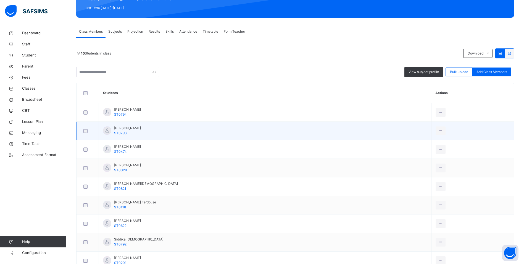
scroll to position [83, 0]
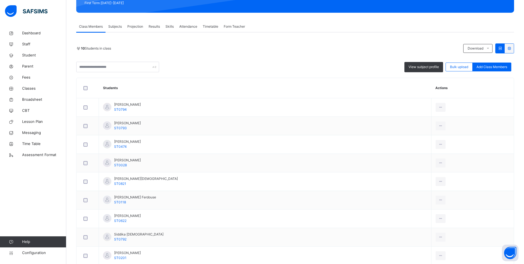
click at [187, 28] on span "Attendance" at bounding box center [188, 26] width 18 height 5
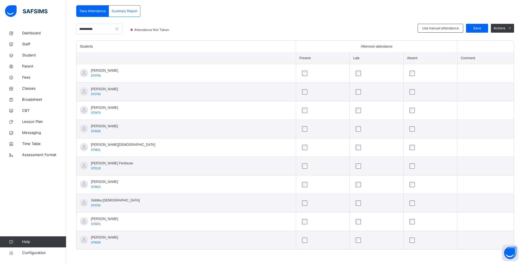
scroll to position [119, 0]
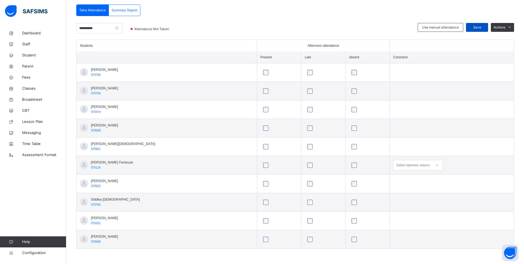
click at [484, 25] on span "Save" at bounding box center [477, 27] width 14 height 5
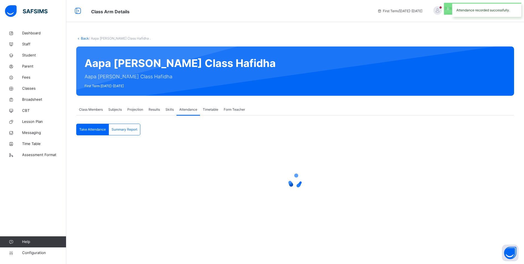
scroll to position [0, 0]
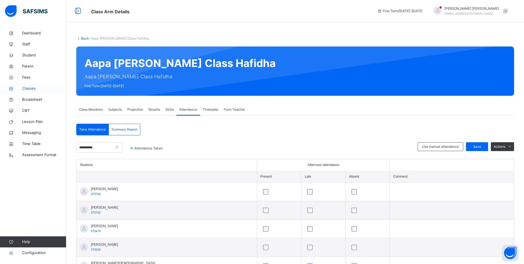
click at [27, 88] on span "Classes" at bounding box center [44, 89] width 44 height 6
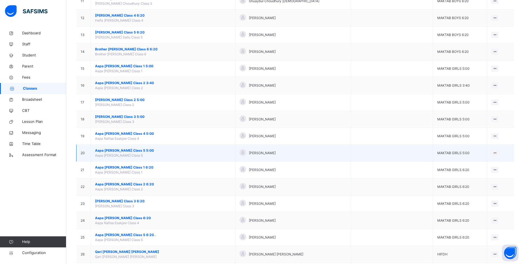
scroll to position [276, 0]
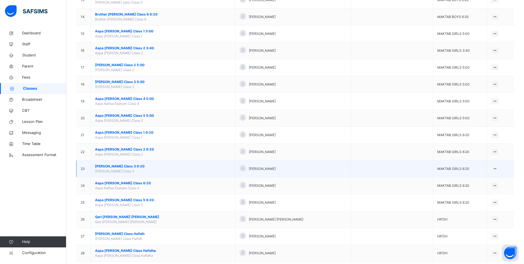
click at [149, 166] on span "[PERSON_NAME] Class 3 6:20" at bounding box center [163, 166] width 136 height 5
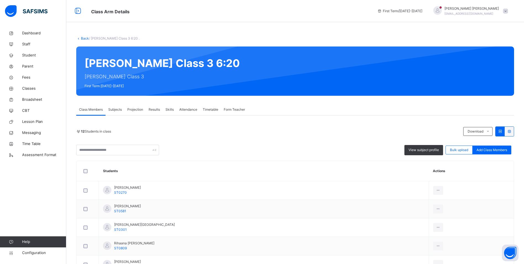
click at [196, 108] on span "Attendance" at bounding box center [188, 109] width 18 height 5
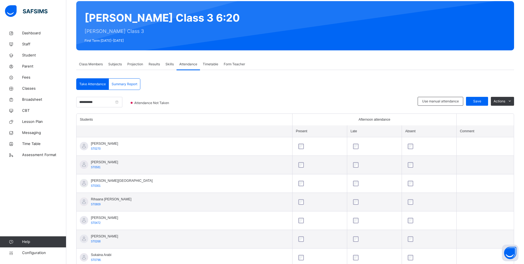
scroll to position [55, 0]
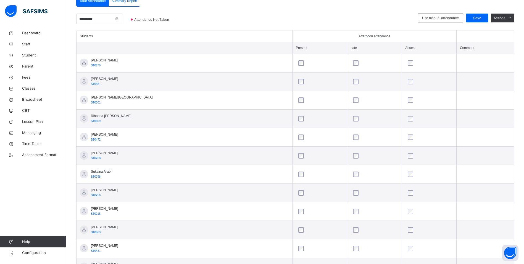
scroll to position [138, 0]
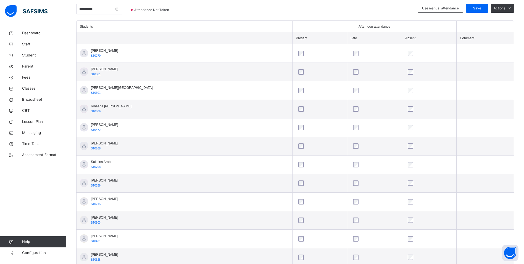
click at [407, 109] on div at bounding box center [429, 109] width 45 height 6
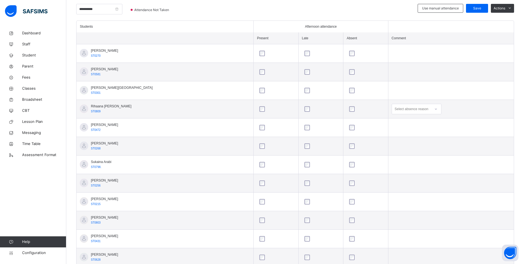
click at [431, 108] on div at bounding box center [435, 108] width 9 height 9
click at [392, 189] on div "Personal reasons" at bounding box center [416, 186] width 49 height 9
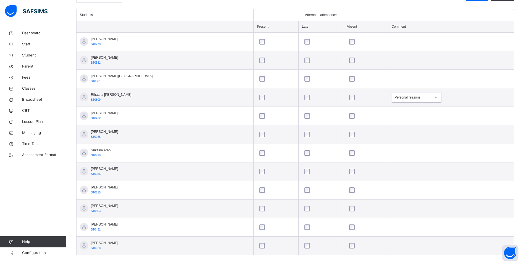
scroll to position [156, 0]
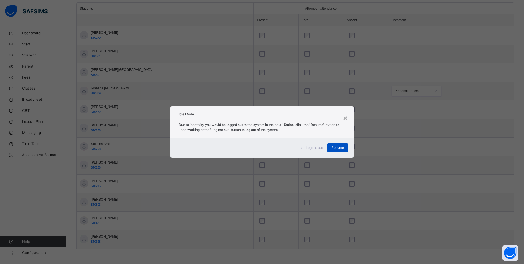
click at [335, 146] on span "Resume" at bounding box center [338, 147] width 12 height 5
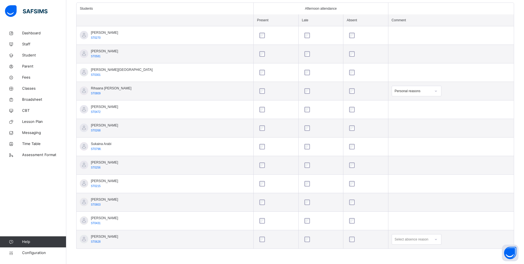
scroll to position [222, 0]
click at [417, 238] on div "Select absence reason" at bounding box center [417, 239] width 50 height 11
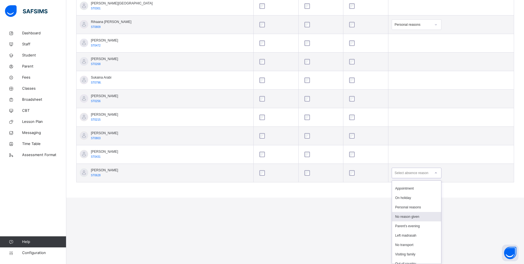
scroll to position [91, 0]
click at [394, 188] on div "Left madrasah" at bounding box center [416, 192] width 49 height 9
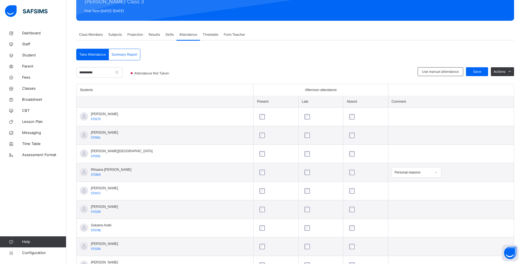
scroll to position [73, 0]
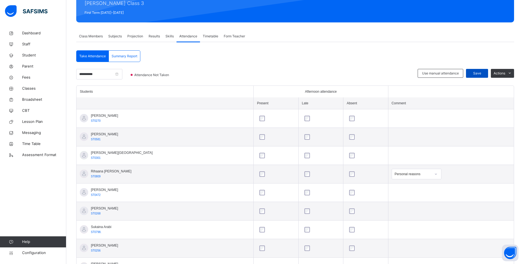
click at [482, 70] on div "Save" at bounding box center [477, 73] width 22 height 9
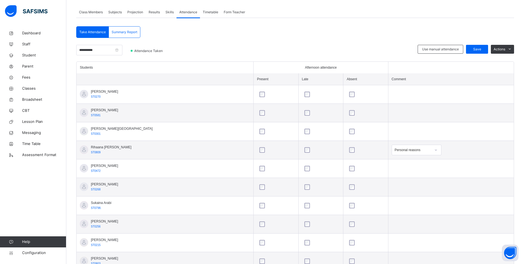
scroll to position [138, 0]
